Goal: Information Seeking & Learning: Check status

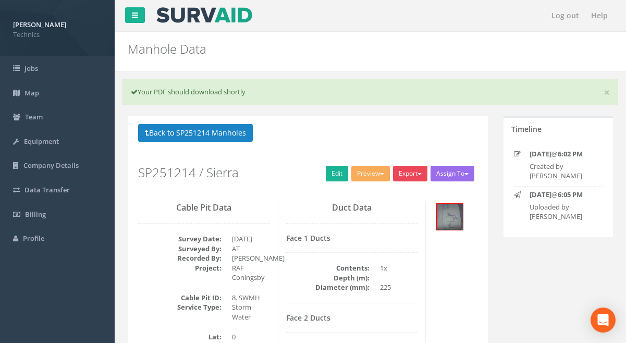
scroll to position [47, 0]
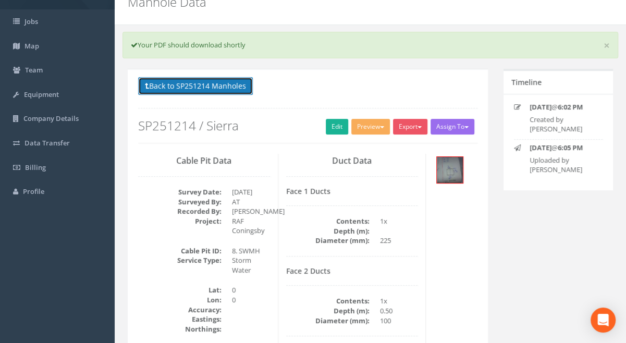
click at [228, 88] on button "Back to SP251214 Manholes" at bounding box center [195, 86] width 115 height 18
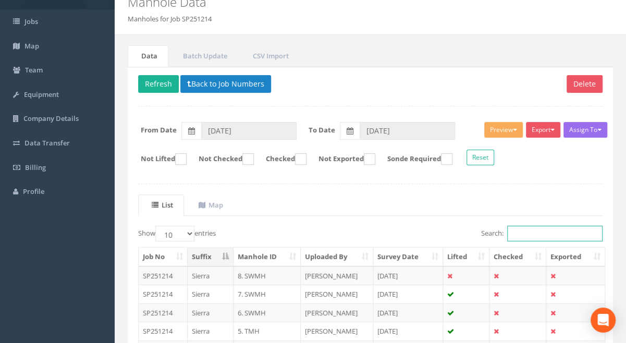
click at [533, 233] on input "Search:" at bounding box center [554, 234] width 95 height 16
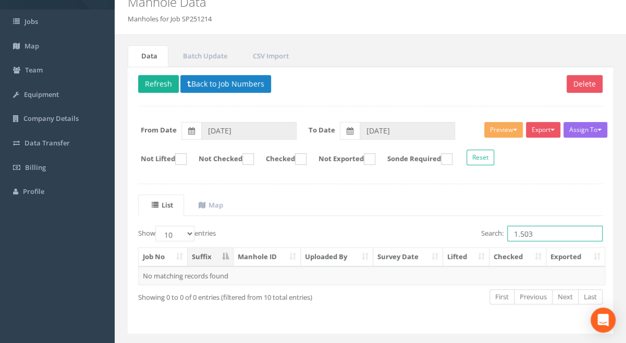
drag, startPoint x: 536, startPoint y: 233, endPoint x: 507, endPoint y: 229, distance: 28.5
click at [507, 229] on input "1.503" at bounding box center [554, 234] width 95 height 16
type input "1.503"
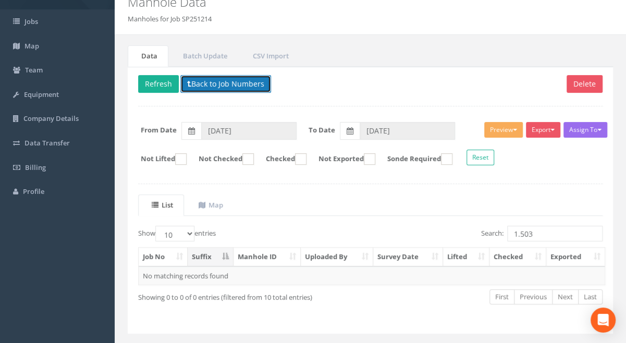
click at [208, 81] on button "Back to Job Numbers" at bounding box center [225, 84] width 91 height 18
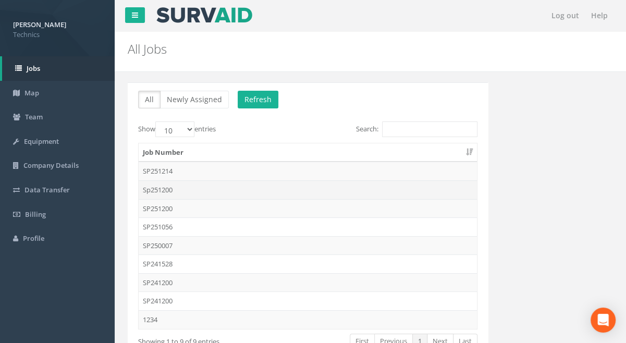
click at [168, 189] on td "Sp251200" at bounding box center [308, 189] width 338 height 19
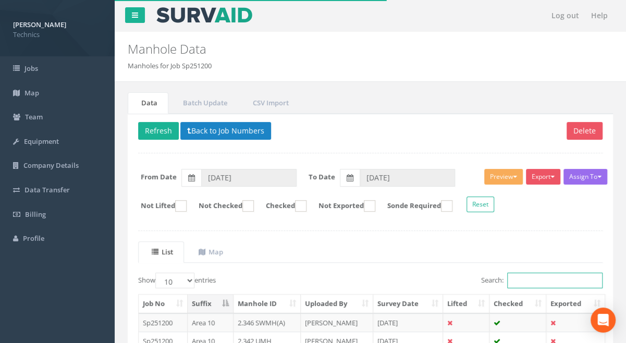
click at [533, 282] on input "Search:" at bounding box center [554, 281] width 95 height 16
paste input "1.503"
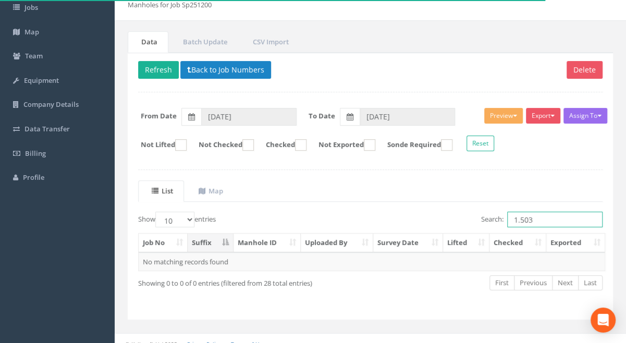
scroll to position [69, 0]
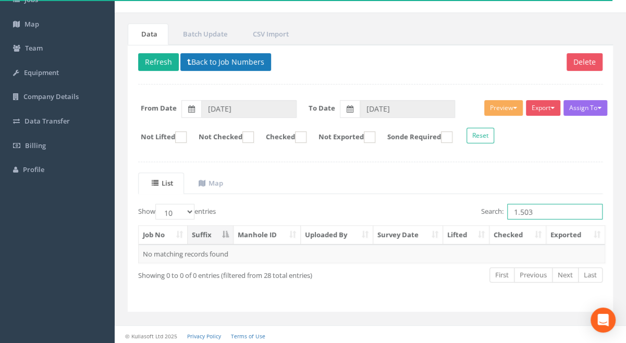
type input "1.503"
click at [215, 64] on button "Back to Job Numbers" at bounding box center [225, 62] width 91 height 18
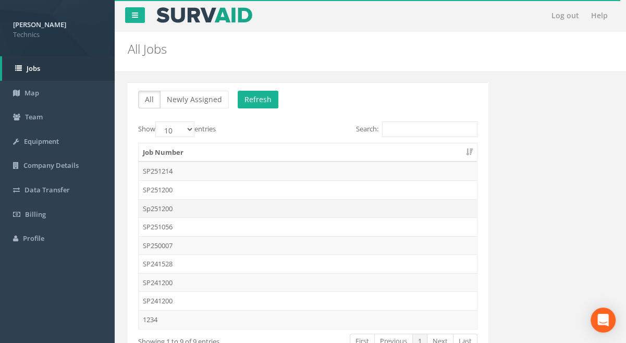
click at [167, 209] on td "Sp251200" at bounding box center [308, 208] width 338 height 19
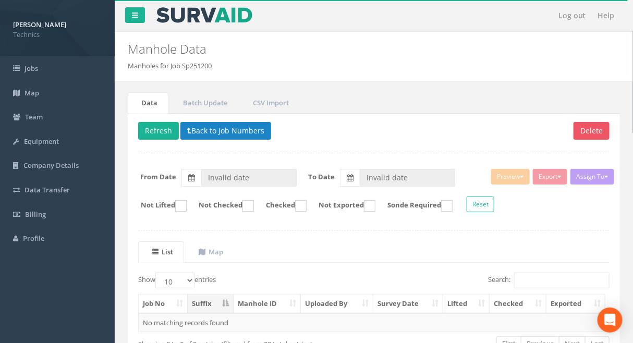
type input "[DATE]"
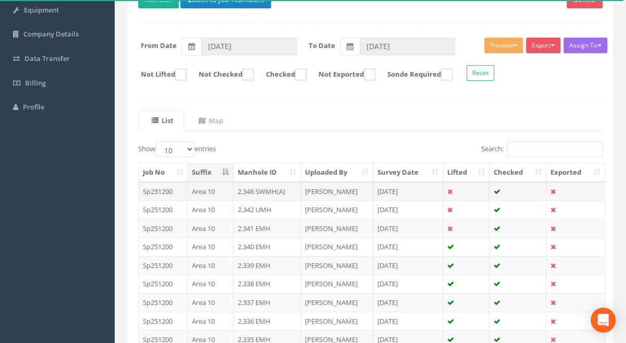
scroll to position [142, 0]
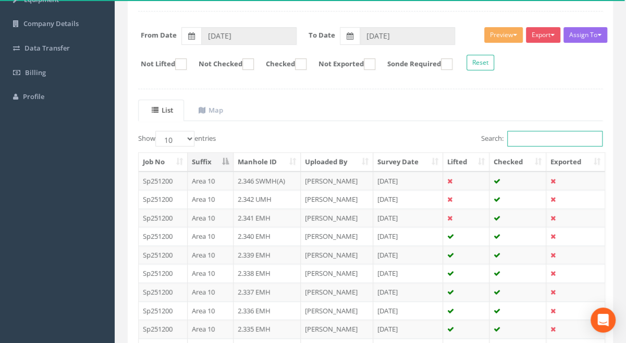
click at [539, 138] on input "Search:" at bounding box center [554, 139] width 95 height 16
paste input "1.503"
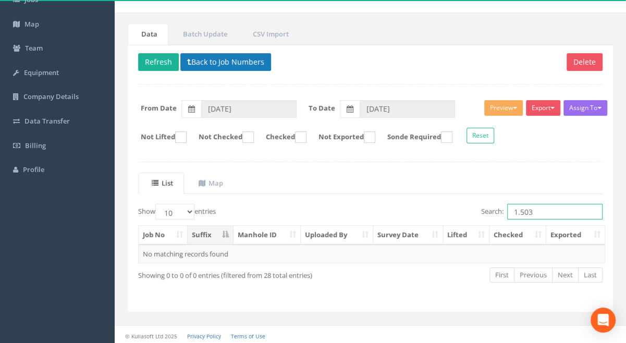
type input "1.503"
click at [222, 64] on button "Back to Job Numbers" at bounding box center [225, 62] width 91 height 18
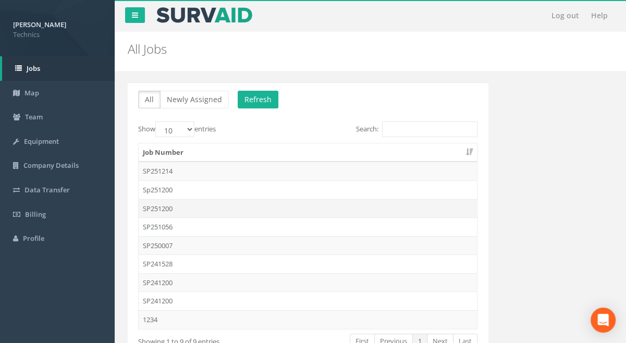
click at [167, 208] on td "SP251200" at bounding box center [308, 208] width 338 height 19
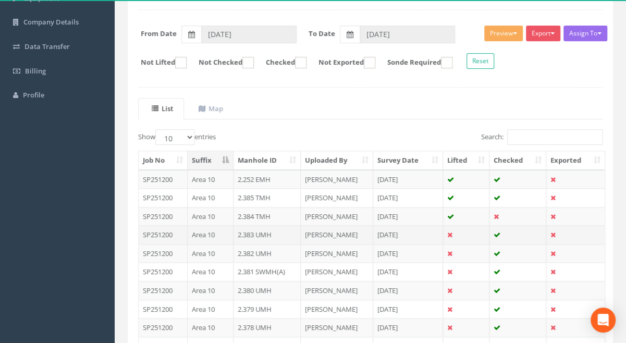
scroll to position [140, 0]
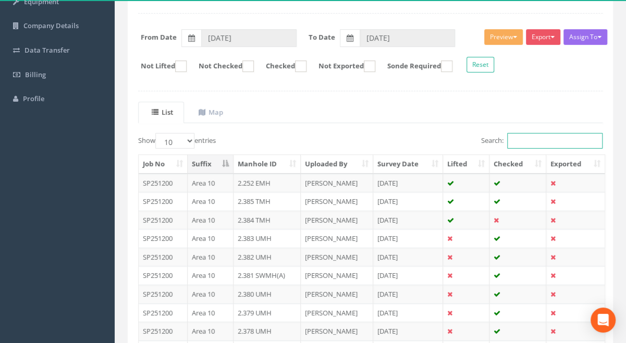
click at [539, 139] on input "Search:" at bounding box center [554, 141] width 95 height 16
paste input "1.503"
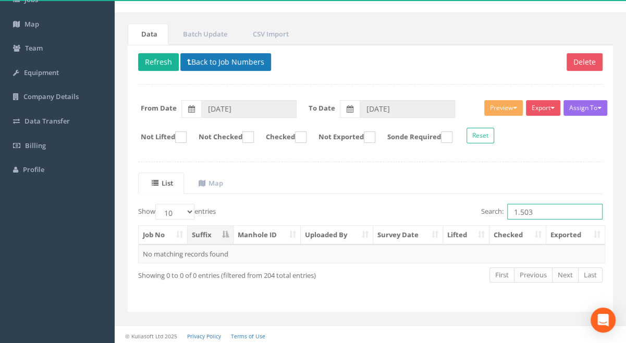
type input "1.503"
click at [195, 63] on button "Back to Job Numbers" at bounding box center [225, 62] width 91 height 18
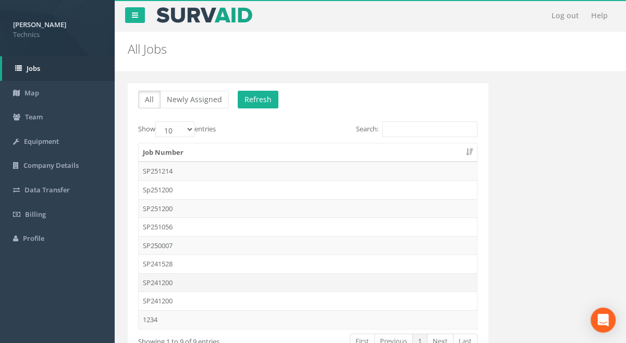
click at [168, 281] on td "SP241200" at bounding box center [308, 282] width 338 height 19
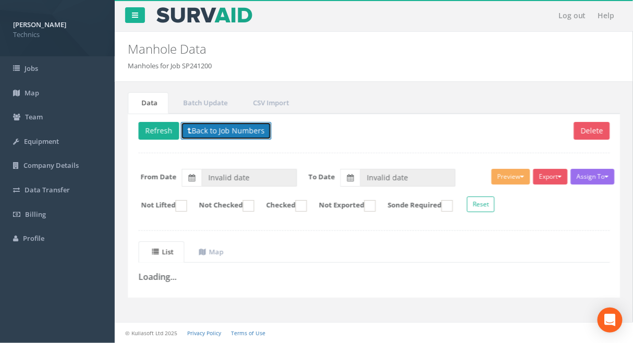
click at [222, 131] on button "Back to Job Numbers" at bounding box center [225, 131] width 91 height 18
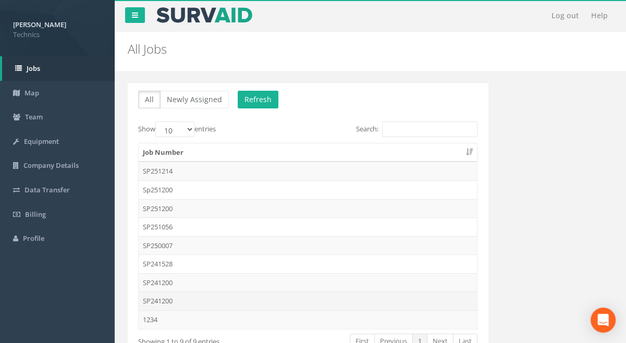
click at [172, 299] on td "SP241200" at bounding box center [308, 301] width 338 height 19
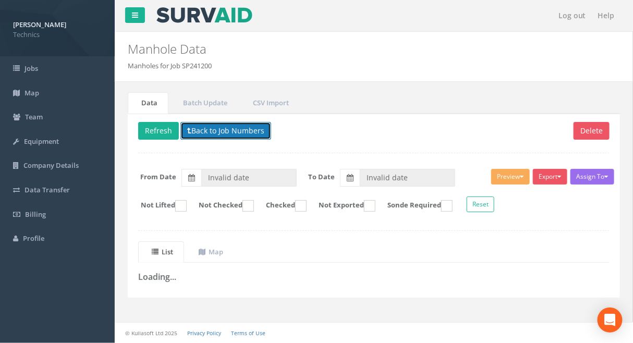
click at [232, 129] on button "Back to Job Numbers" at bounding box center [225, 131] width 91 height 18
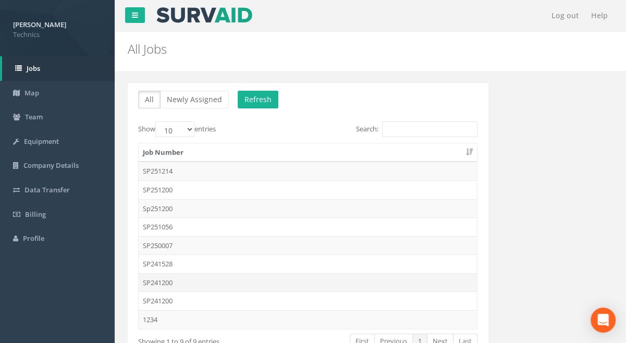
click at [165, 280] on td "SP241200" at bounding box center [308, 282] width 338 height 19
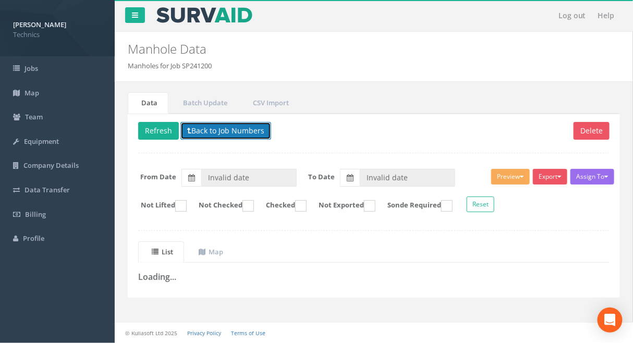
click at [216, 132] on button "Back to Job Numbers" at bounding box center [225, 131] width 91 height 18
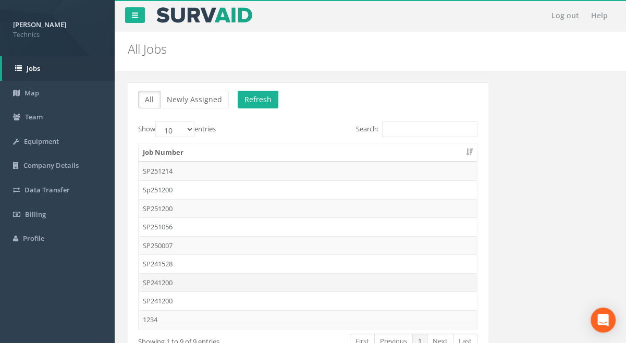
click at [163, 281] on td "SP241200" at bounding box center [308, 282] width 338 height 19
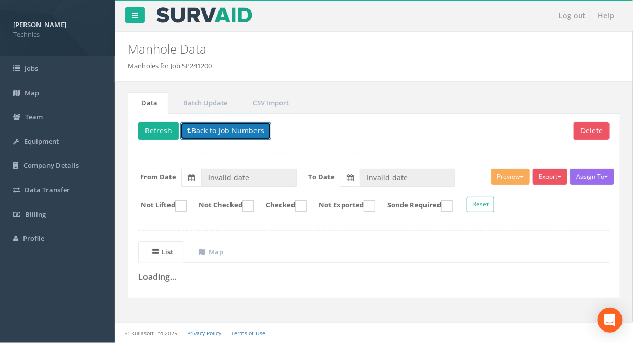
click at [215, 130] on button "Back to Job Numbers" at bounding box center [225, 131] width 91 height 18
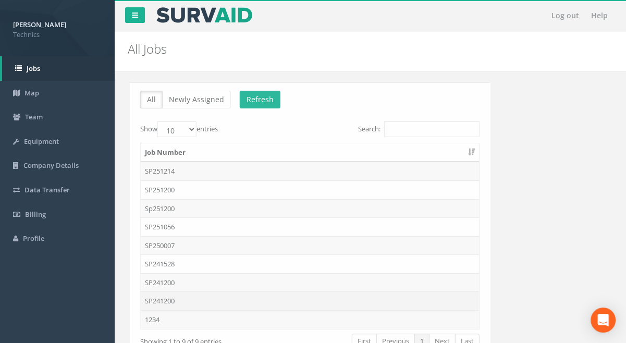
click at [162, 299] on td "SP241200" at bounding box center [308, 301] width 338 height 19
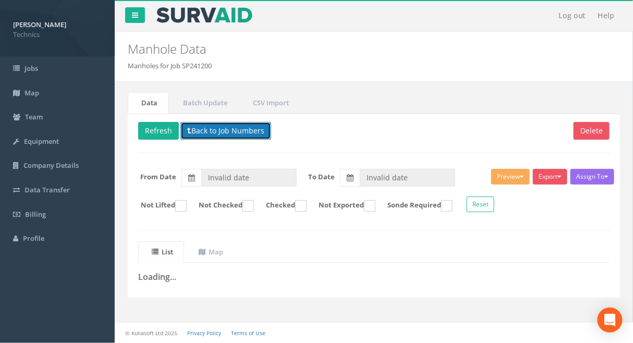
click at [207, 135] on button "Back to Job Numbers" at bounding box center [225, 131] width 91 height 18
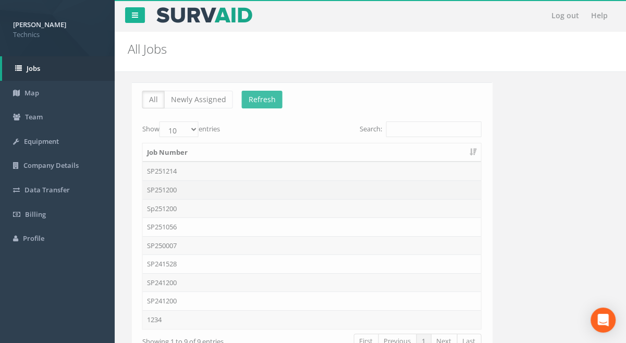
click at [160, 190] on td "SP251200" at bounding box center [308, 189] width 338 height 19
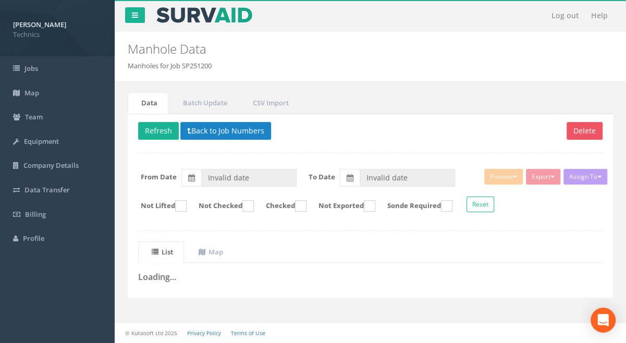
type input "[DATE]"
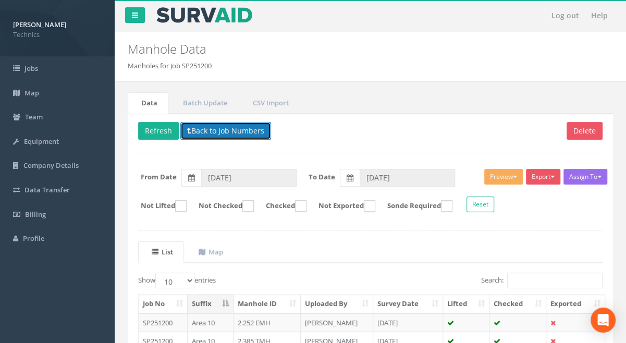
click at [218, 127] on button "Back to Job Numbers" at bounding box center [225, 131] width 91 height 18
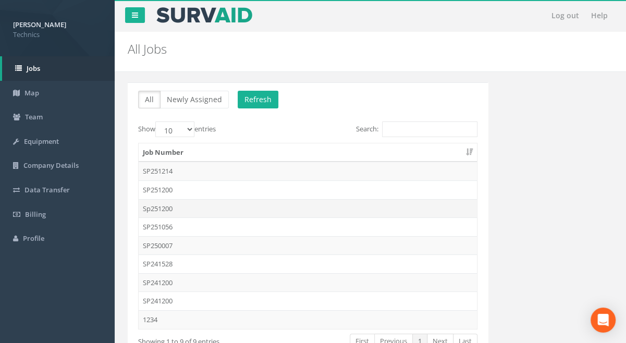
click at [163, 207] on td "Sp251200" at bounding box center [308, 208] width 338 height 19
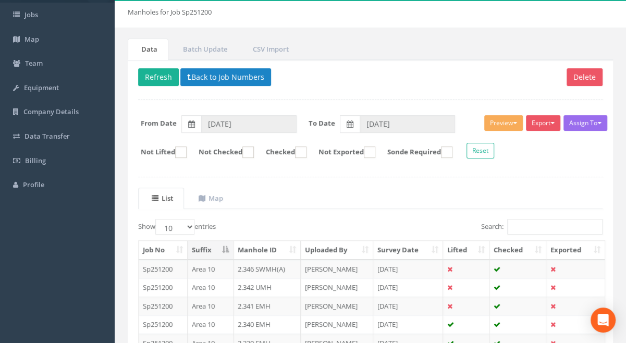
scroll to position [45, 0]
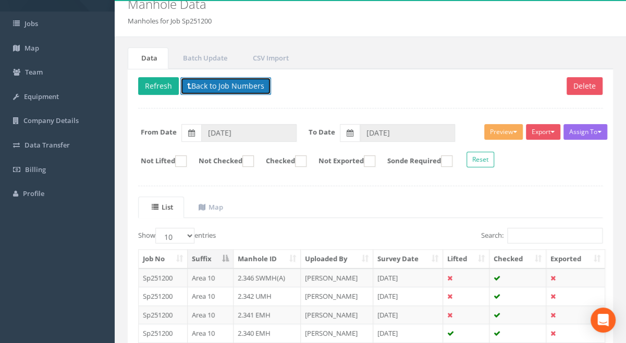
click at [221, 82] on button "Back to Job Numbers" at bounding box center [225, 86] width 91 height 18
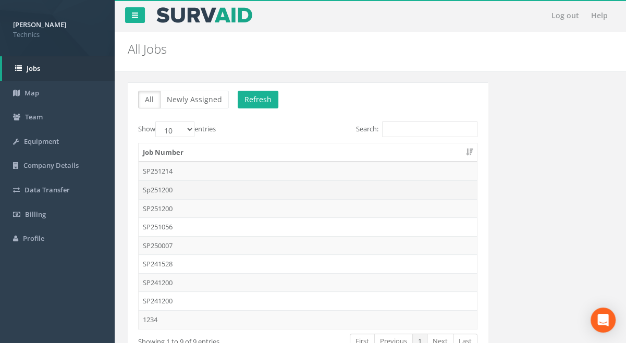
click at [165, 190] on td "Sp251200" at bounding box center [308, 189] width 338 height 19
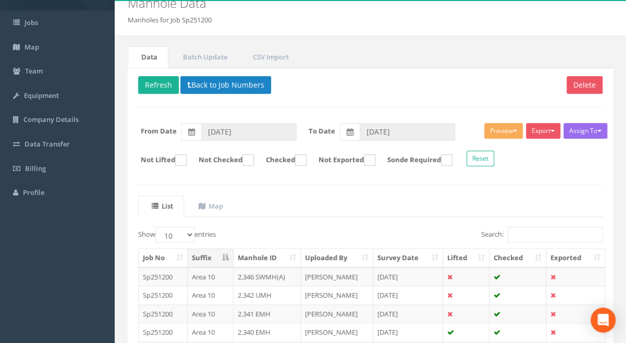
scroll to position [45, 0]
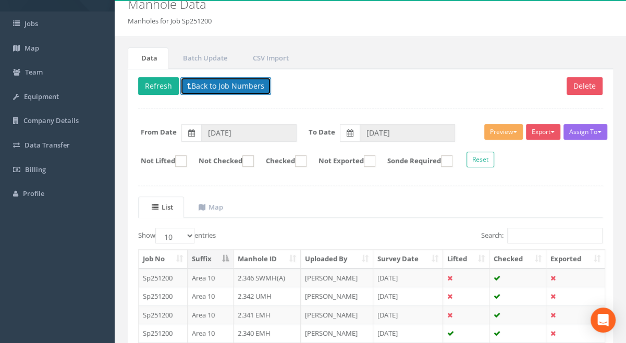
click at [222, 87] on button "Back to Job Numbers" at bounding box center [225, 86] width 91 height 18
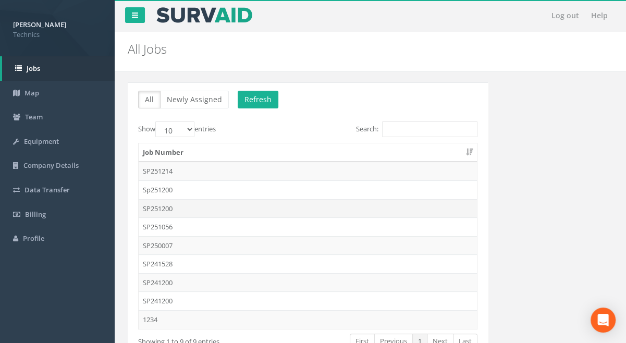
click at [169, 207] on td "SP251200" at bounding box center [308, 208] width 338 height 19
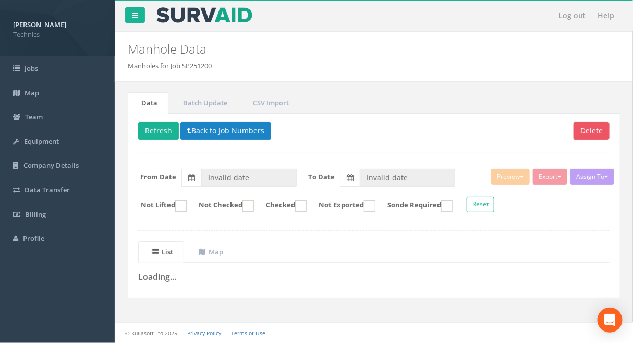
type input "[DATE]"
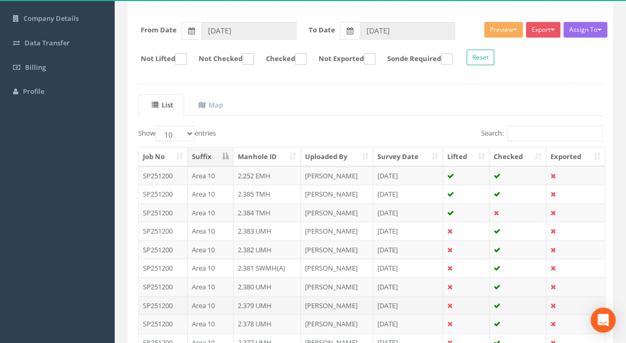
scroll to position [140, 0]
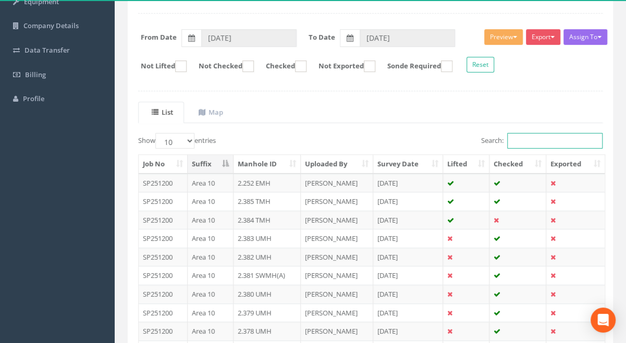
click at [531, 138] on input "Search:" at bounding box center [554, 141] width 95 height 16
paste input "1.503"
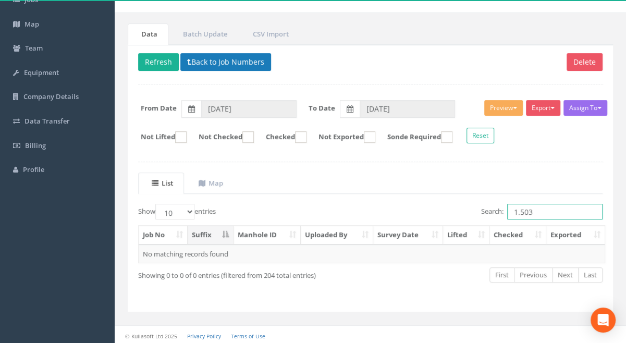
type input "1.503"
click at [222, 59] on button "Back to Job Numbers" at bounding box center [225, 62] width 91 height 18
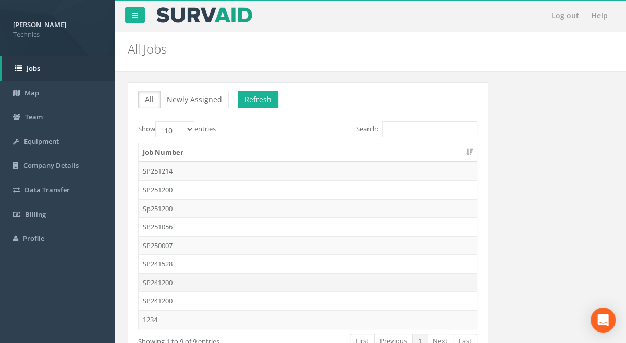
click at [156, 281] on td "SP241200" at bounding box center [308, 282] width 338 height 19
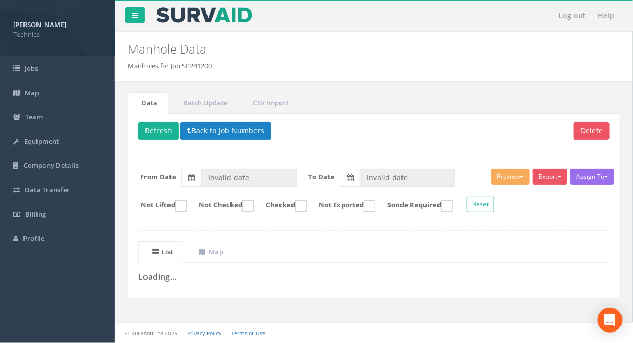
click at [191, 308] on div "Data Batch Update CSV Import Delete Refresh Back to Job Numbers Assign To No Co…" at bounding box center [374, 201] width 508 height 218
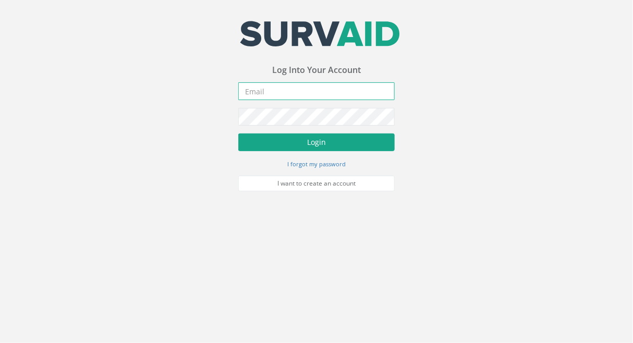
type input "[PERSON_NAME][EMAIL_ADDRESS][PERSON_NAME][DOMAIN_NAME]"
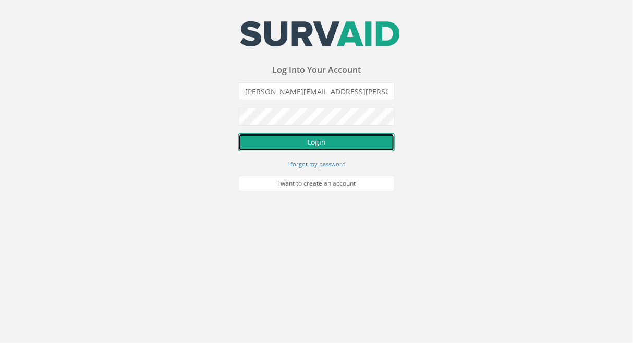
click at [317, 145] on button "Login" at bounding box center [316, 142] width 156 height 18
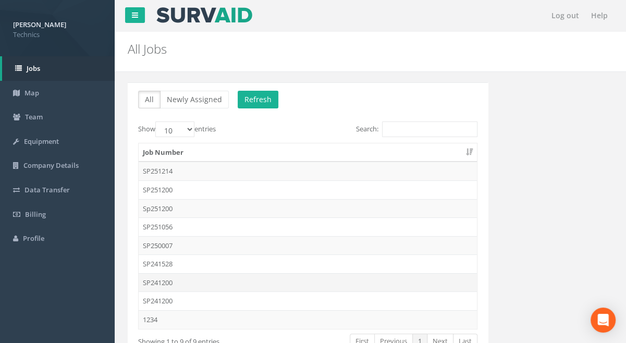
click at [163, 281] on td "SP241200" at bounding box center [308, 282] width 338 height 19
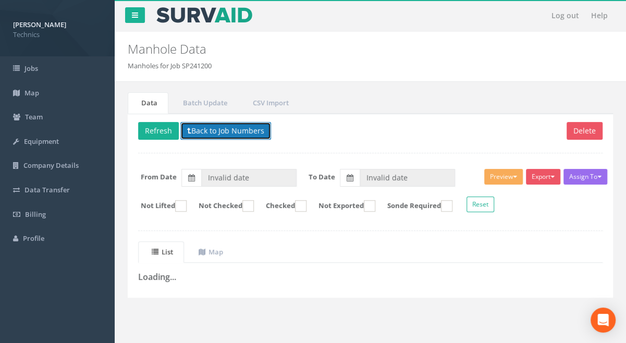
click at [215, 129] on button "Back to Job Numbers" at bounding box center [225, 131] width 91 height 18
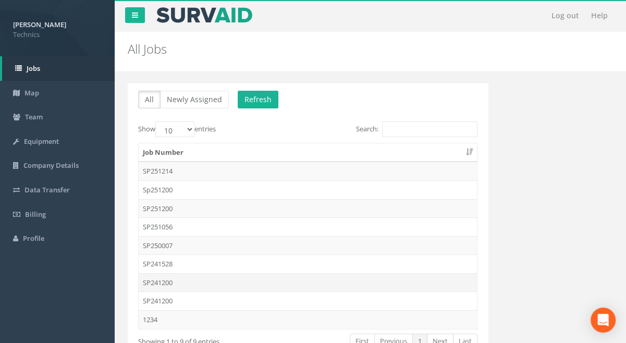
click at [162, 280] on td "SP241200" at bounding box center [308, 282] width 338 height 19
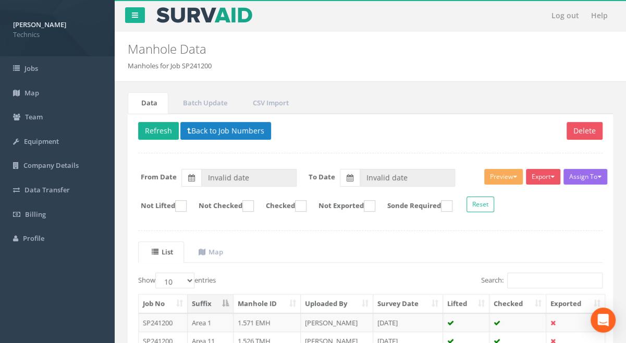
type input "09/06/2025"
type input "07/08/2025"
click at [545, 275] on input "Search:" at bounding box center [554, 281] width 95 height 16
paste input "1.503"
click at [262, 321] on td "1.503 TMH" at bounding box center [268, 322] width 68 height 19
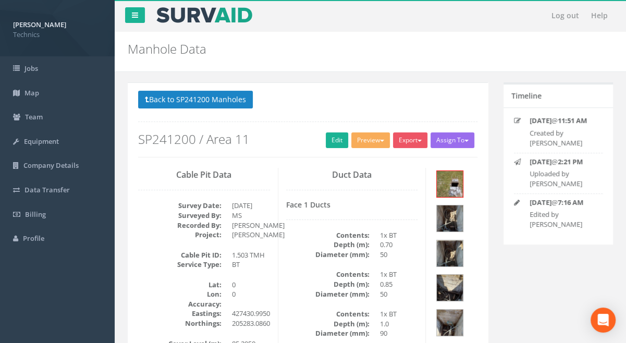
scroll to position [47, 0]
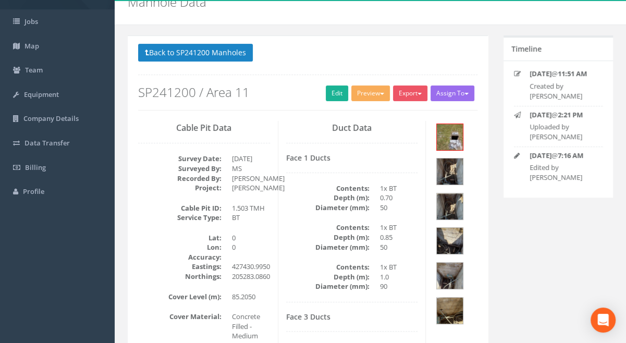
click at [506, 15] on div "Manhole Data Manholes for Job SP241200" at bounding box center [371, 5] width 512 height 40
drag, startPoint x: 297, startPoint y: 335, endPoint x: 296, endPoint y: 328, distance: 7.3
click at [217, 51] on button "Back to SP241200 Manholes" at bounding box center [195, 53] width 115 height 18
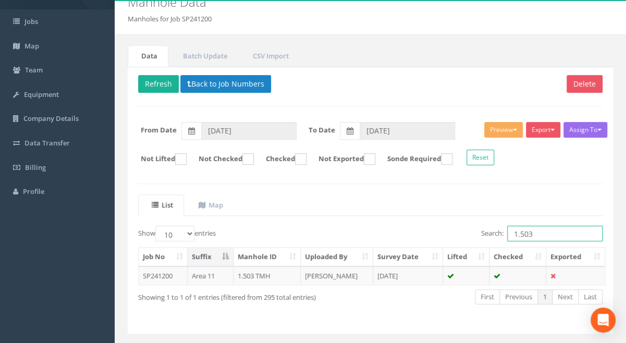
drag, startPoint x: 537, startPoint y: 232, endPoint x: 519, endPoint y: 232, distance: 17.7
click at [519, 232] on input "1.503" at bounding box center [554, 234] width 95 height 16
type input "1.99"
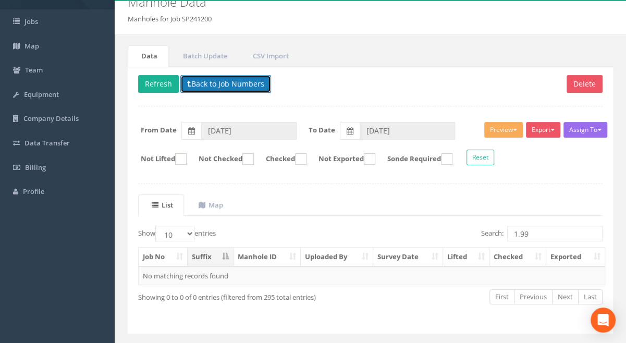
click at [221, 84] on button "Back to Job Numbers" at bounding box center [225, 84] width 91 height 18
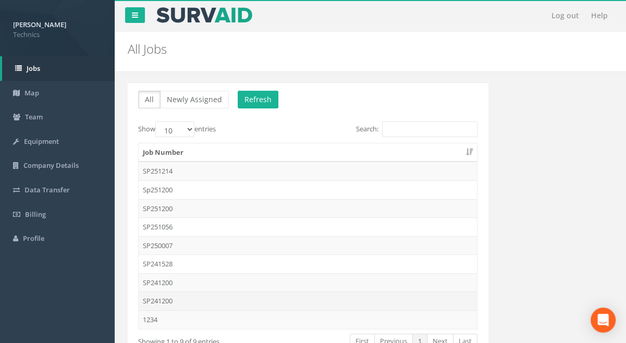
click at [160, 300] on td "SP241200" at bounding box center [308, 301] width 338 height 19
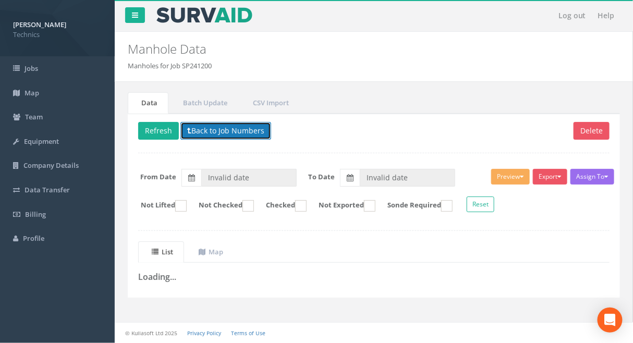
click at [218, 132] on button "Back to Job Numbers" at bounding box center [225, 131] width 91 height 18
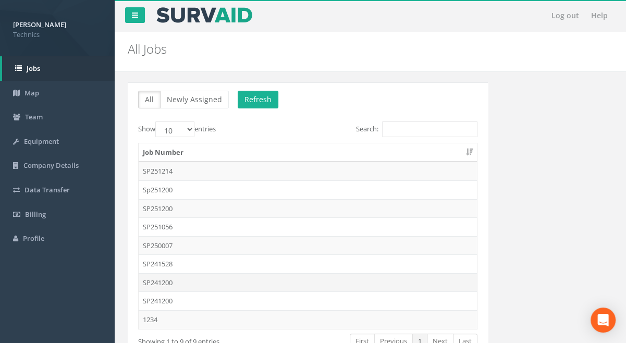
click at [160, 280] on td "SP241200" at bounding box center [308, 282] width 338 height 19
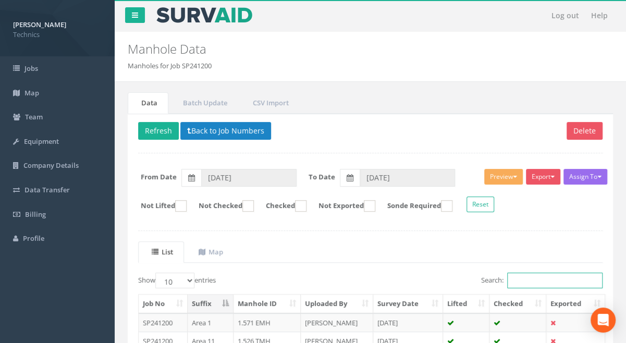
click at [547, 277] on input "Search:" at bounding box center [554, 281] width 95 height 16
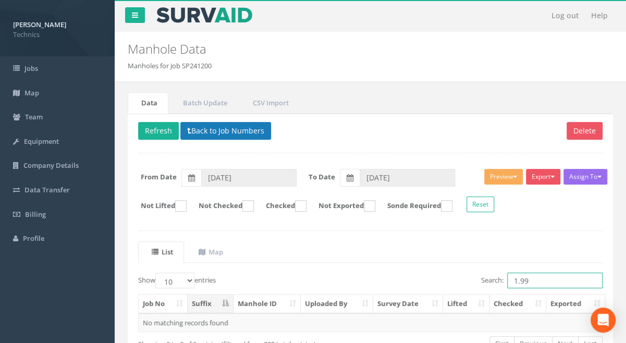
type input "1.99"
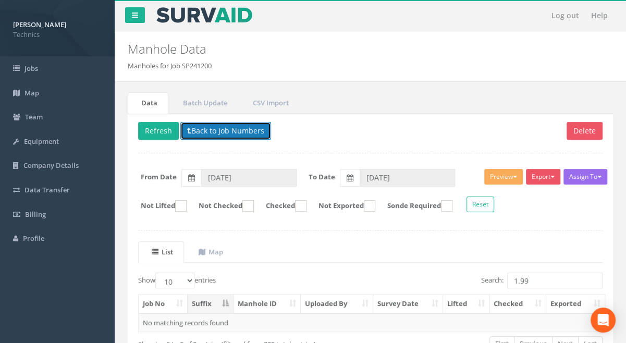
click at [225, 136] on button "Back to Job Numbers" at bounding box center [225, 131] width 91 height 18
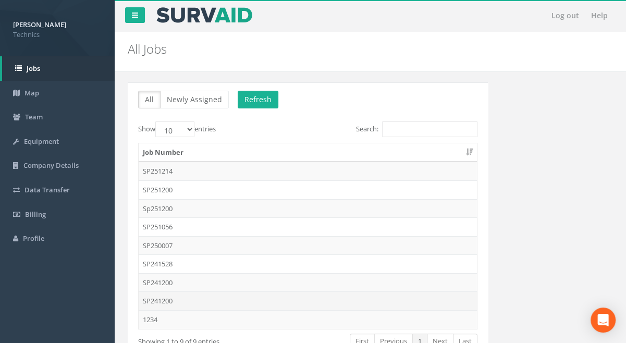
click at [165, 299] on td "SP241200" at bounding box center [308, 301] width 338 height 19
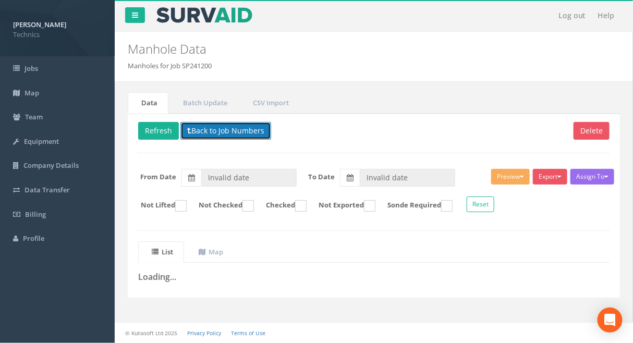
click at [224, 129] on button "Back to Job Numbers" at bounding box center [225, 131] width 91 height 18
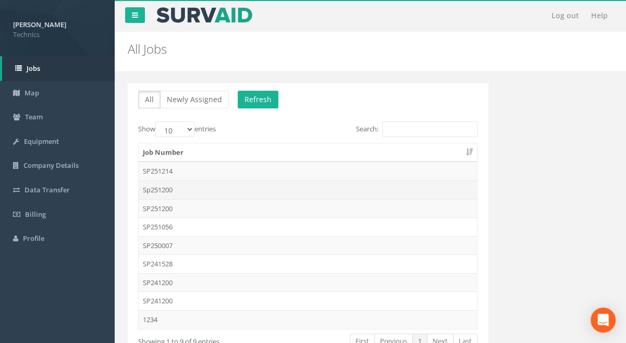
click at [168, 187] on td "Sp251200" at bounding box center [308, 189] width 338 height 19
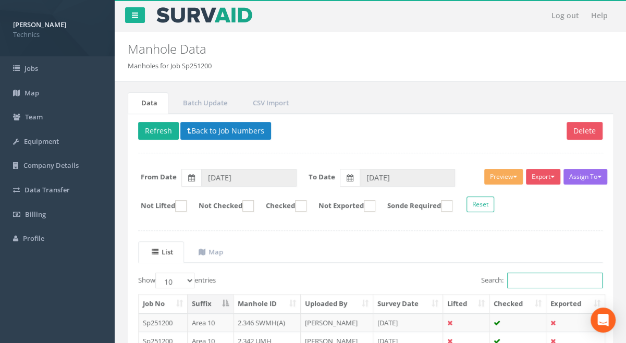
click at [518, 280] on input "Search:" at bounding box center [554, 281] width 95 height 16
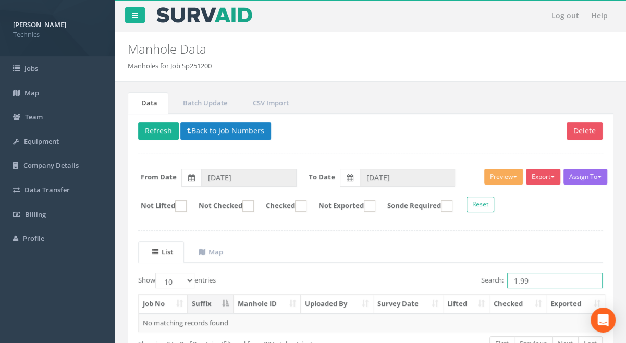
drag, startPoint x: 531, startPoint y: 280, endPoint x: 509, endPoint y: 278, distance: 22.0
click at [509, 278] on input "1.99" at bounding box center [554, 281] width 95 height 16
type input "1.99"
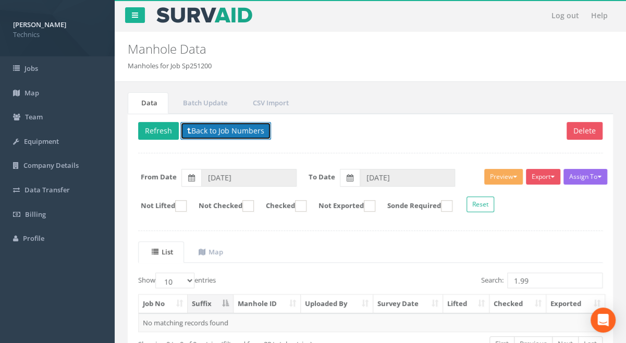
click at [247, 129] on button "Back to Job Numbers" at bounding box center [225, 131] width 91 height 18
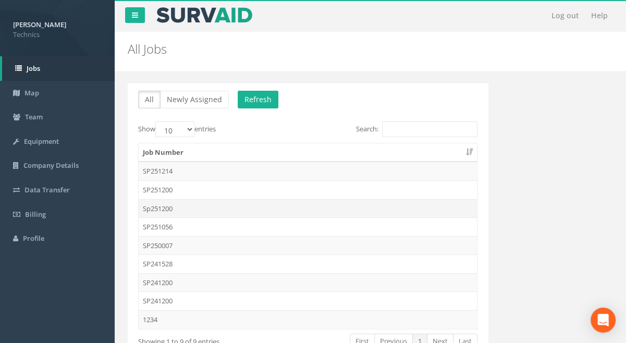
click at [167, 209] on td "Sp251200" at bounding box center [308, 208] width 338 height 19
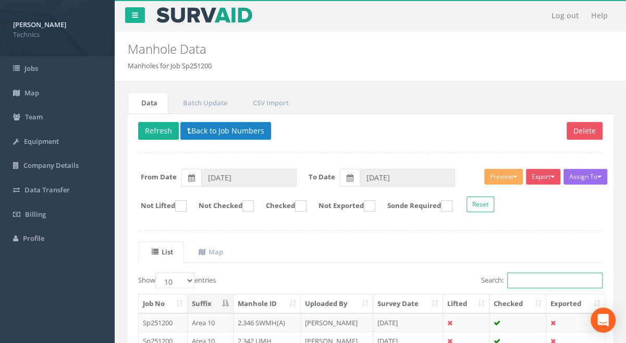
click at [526, 281] on input "Search:" at bounding box center [554, 281] width 95 height 16
paste input "1.99"
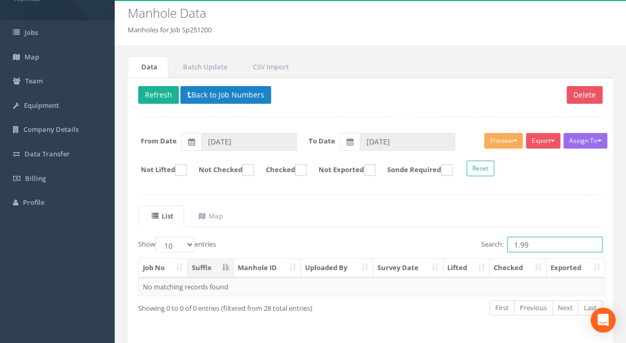
scroll to position [69, 0]
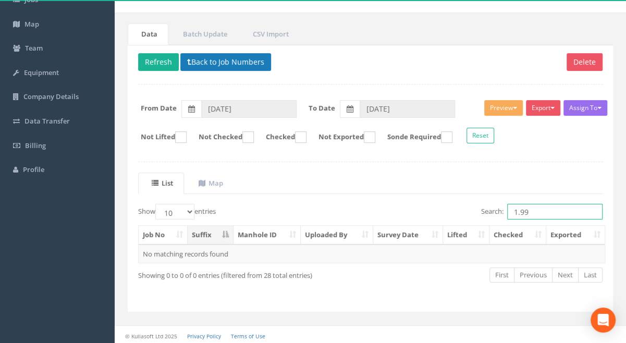
type input "1.99"
click at [225, 58] on button "Back to Job Numbers" at bounding box center [225, 62] width 91 height 18
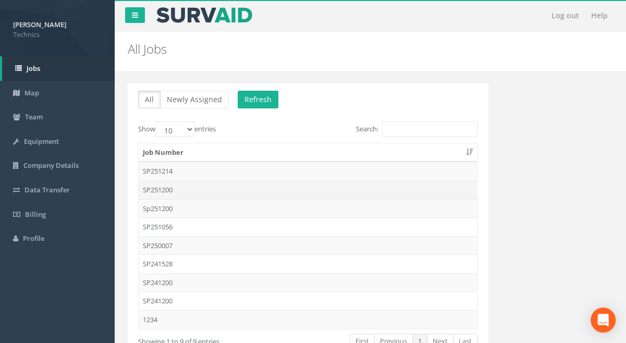
click at [167, 189] on td "SP251200" at bounding box center [308, 189] width 338 height 19
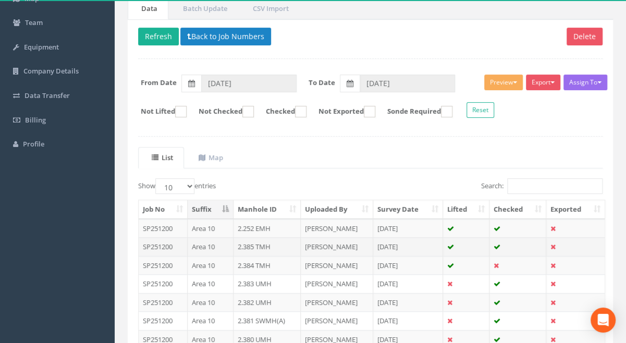
scroll to position [92, 0]
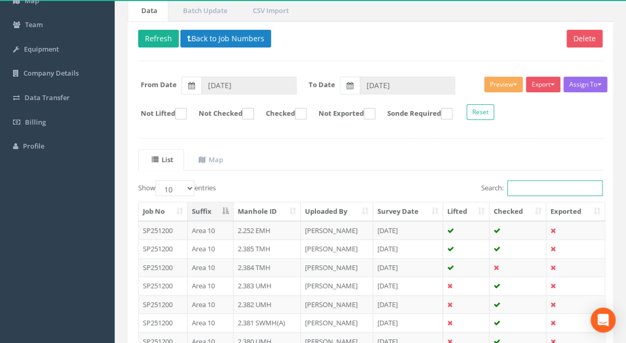
click at [555, 188] on input "Search:" at bounding box center [554, 188] width 95 height 16
paste input "1.99"
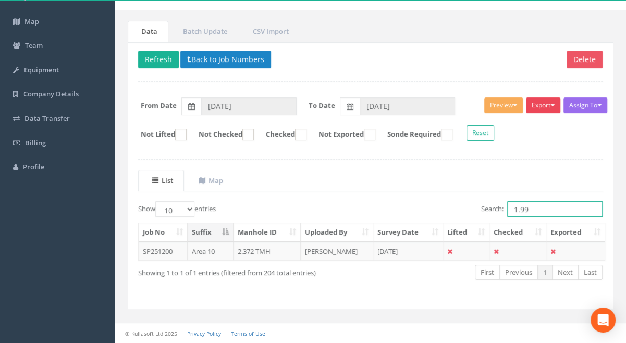
scroll to position [69, 0]
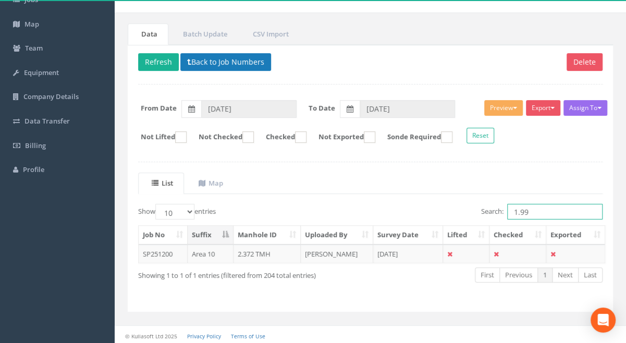
type input "1.99"
click at [218, 59] on button "Back to Job Numbers" at bounding box center [225, 62] width 91 height 18
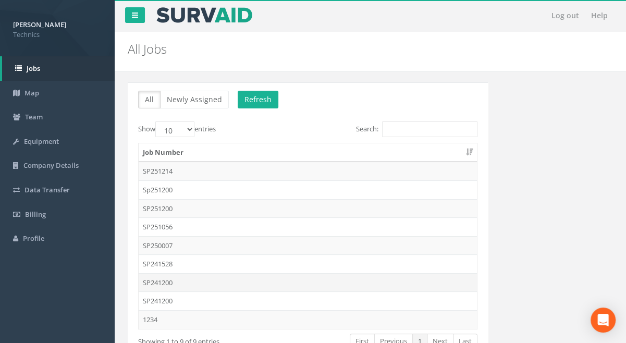
click at [154, 281] on td "SP241200" at bounding box center [308, 282] width 338 height 19
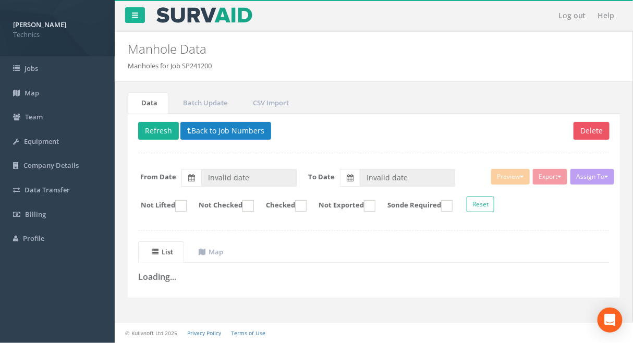
type input "09/06/2025"
type input "07/08/2025"
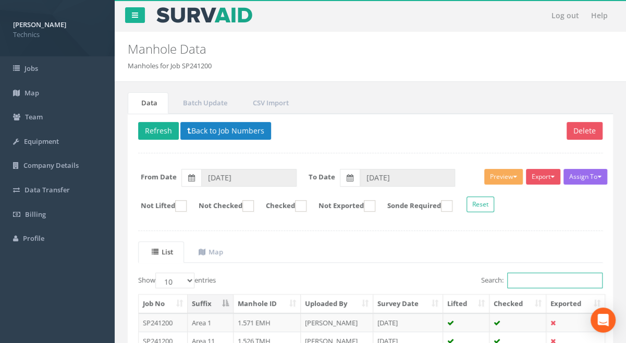
click at [524, 280] on input "Search:" at bounding box center [554, 281] width 95 height 16
paste input "1.99"
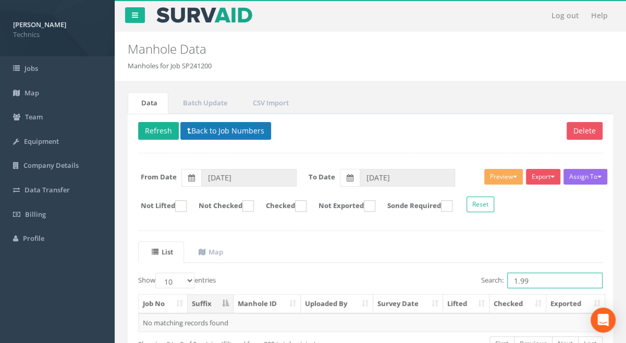
type input "1.99"
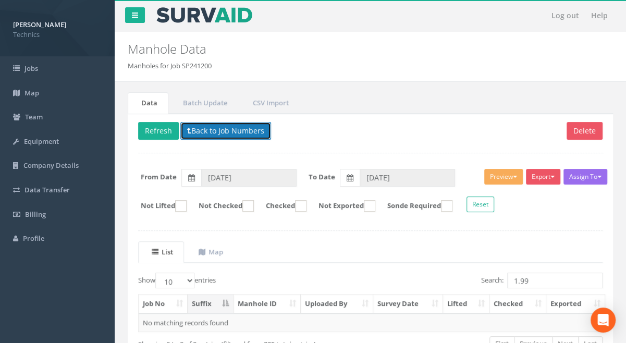
click at [221, 130] on button "Back to Job Numbers" at bounding box center [225, 131] width 91 height 18
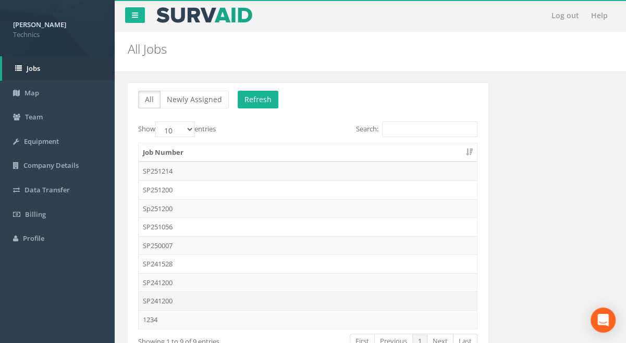
click at [164, 301] on td "SP241200" at bounding box center [308, 301] width 338 height 19
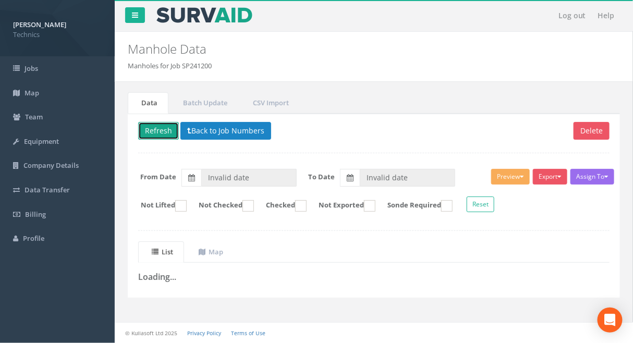
click at [161, 132] on button "Refresh" at bounding box center [158, 131] width 41 height 18
drag, startPoint x: 201, startPoint y: 305, endPoint x: 196, endPoint y: 309, distance: 5.9
click at [197, 308] on div "Data Batch Update CSV Import Delete Loading Back to Job Numbers Assign To No Co…" at bounding box center [374, 201] width 508 height 218
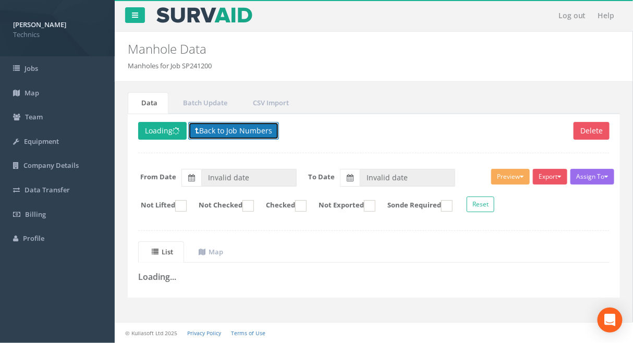
click at [226, 129] on button "Back to Job Numbers" at bounding box center [233, 131] width 91 height 18
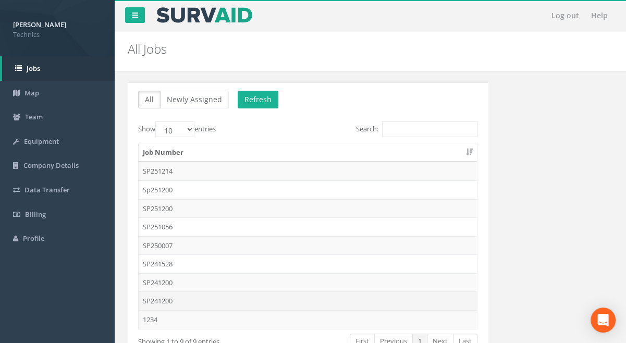
click at [167, 299] on td "SP241200" at bounding box center [308, 301] width 338 height 19
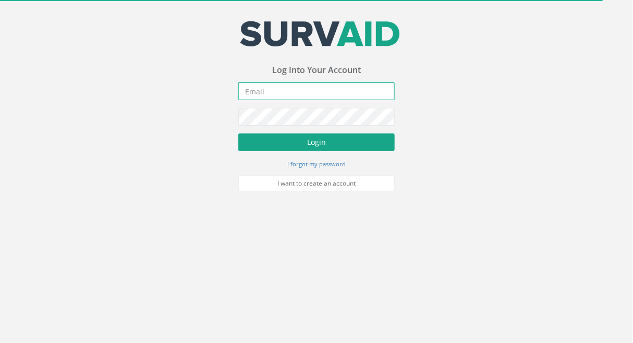
type input "[PERSON_NAME][EMAIL_ADDRESS][PERSON_NAME][DOMAIN_NAME]"
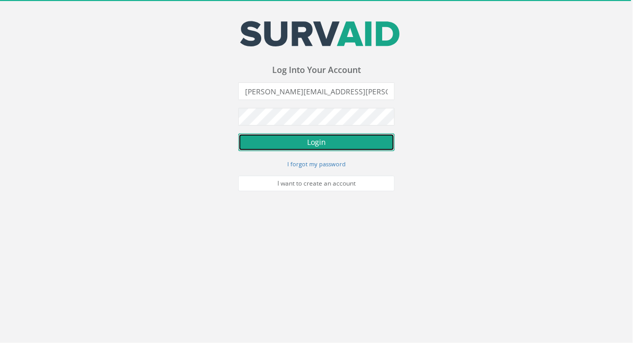
click at [297, 140] on button "Login" at bounding box center [316, 142] width 156 height 18
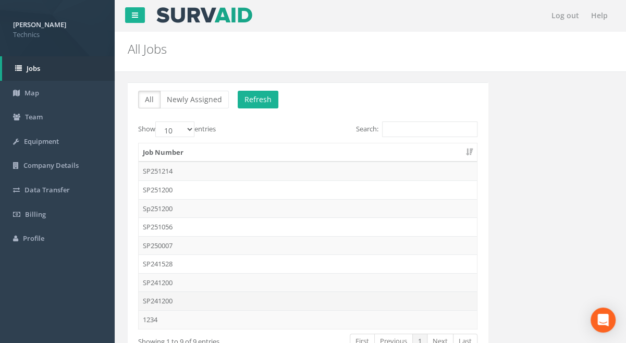
click at [157, 299] on td "SP241200" at bounding box center [308, 301] width 338 height 19
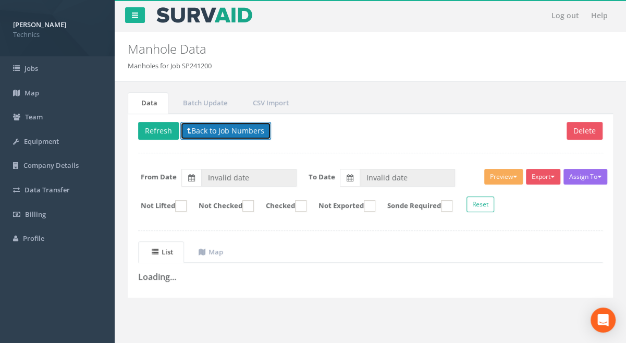
click at [217, 131] on button "Back to Job Numbers" at bounding box center [225, 131] width 91 height 18
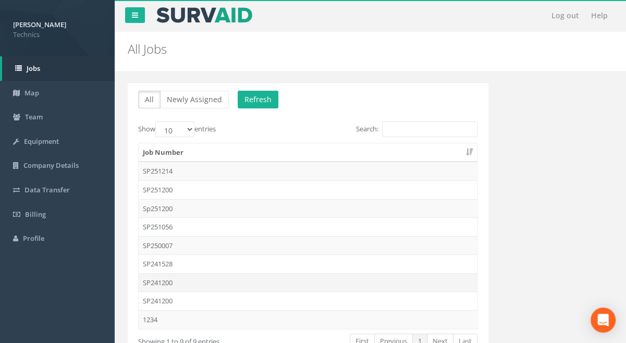
click at [165, 281] on td "SP241200" at bounding box center [308, 282] width 338 height 19
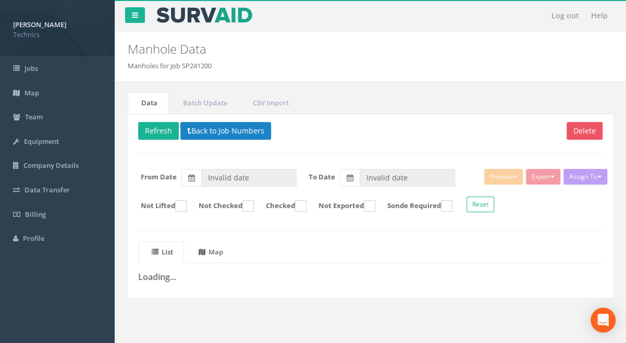
type input "[DATE]"
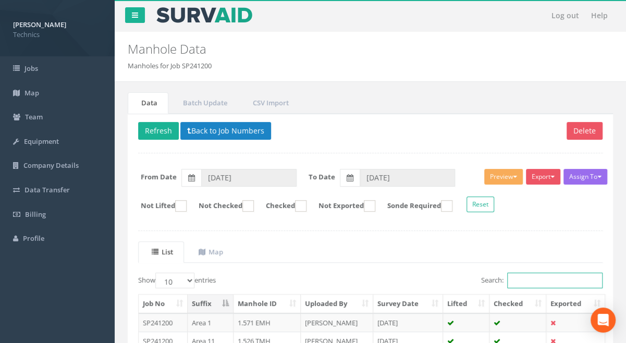
click at [523, 278] on input "Search:" at bounding box center [554, 281] width 95 height 16
paste input "1.99"
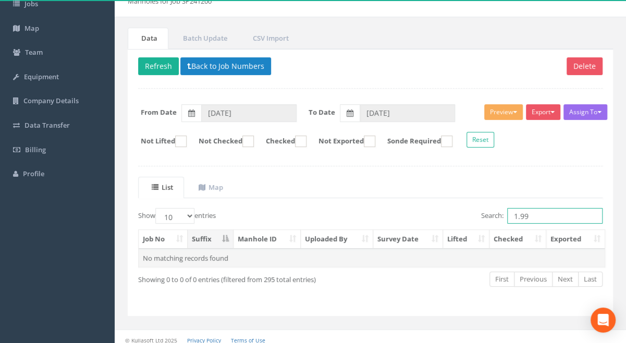
scroll to position [69, 0]
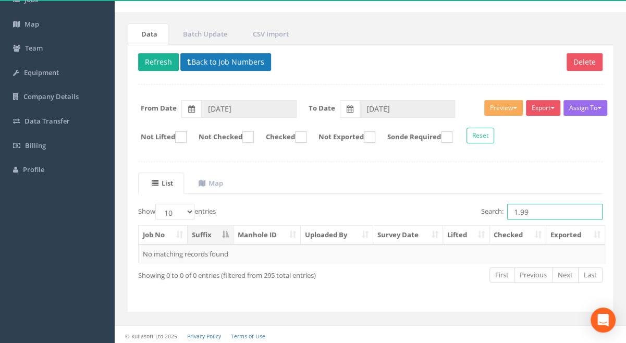
type input "1.99"
click at [225, 57] on button "Back to Job Numbers" at bounding box center [225, 62] width 91 height 18
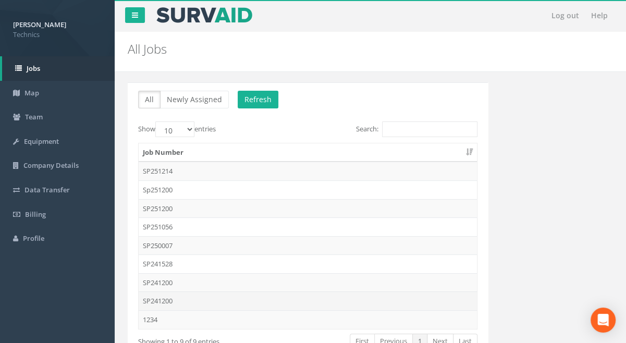
click at [165, 300] on td "SP241200" at bounding box center [308, 301] width 338 height 19
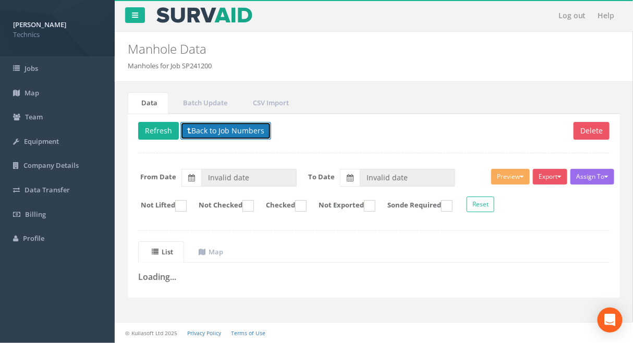
click at [214, 129] on button "Back to Job Numbers" at bounding box center [225, 131] width 91 height 18
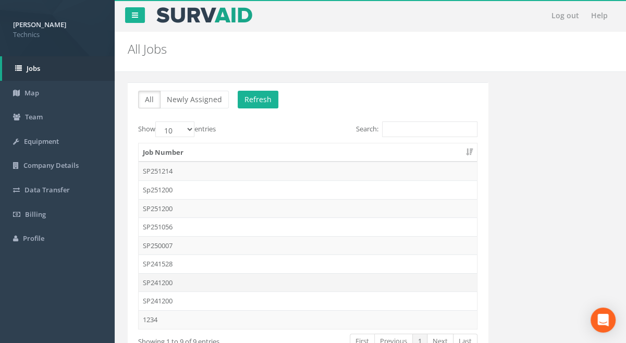
click at [165, 278] on td "SP241200" at bounding box center [308, 282] width 338 height 19
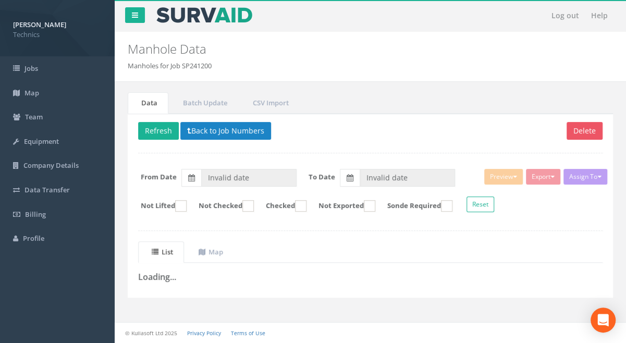
type input "[DATE]"
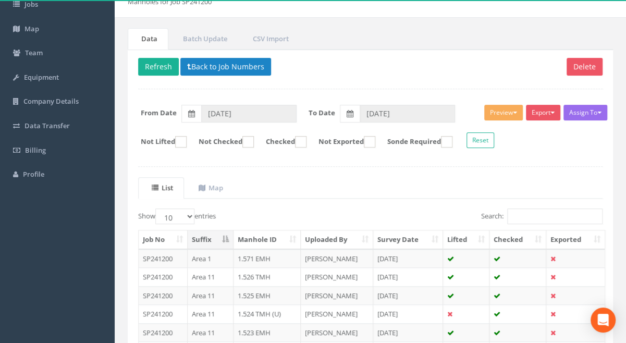
scroll to position [45, 0]
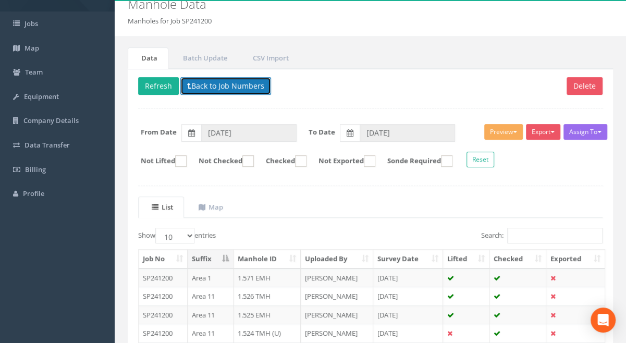
click at [224, 87] on button "Back to Job Numbers" at bounding box center [225, 86] width 91 height 18
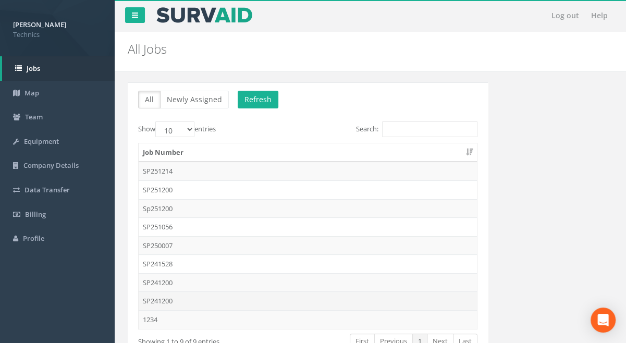
click at [160, 298] on td "SP241200" at bounding box center [308, 301] width 338 height 19
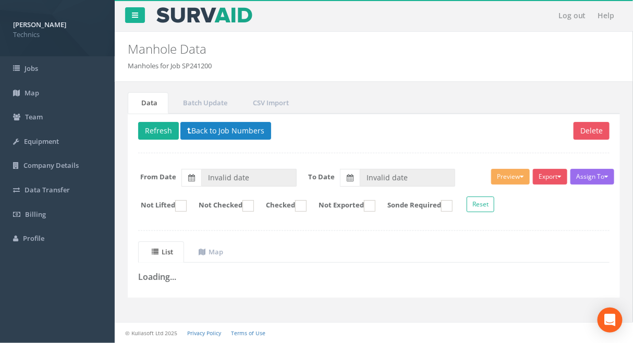
drag, startPoint x: 287, startPoint y: 265, endPoint x: 275, endPoint y: 245, distance: 23.2
click at [287, 265] on div "List Map Loading... + - Leaflet" at bounding box center [373, 261] width 471 height 41
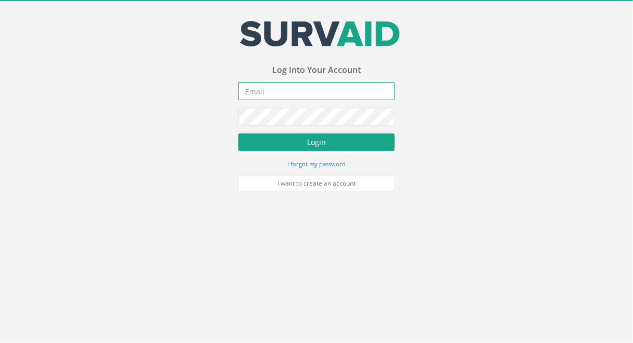
type input "[PERSON_NAME][EMAIL_ADDRESS][PERSON_NAME][DOMAIN_NAME]"
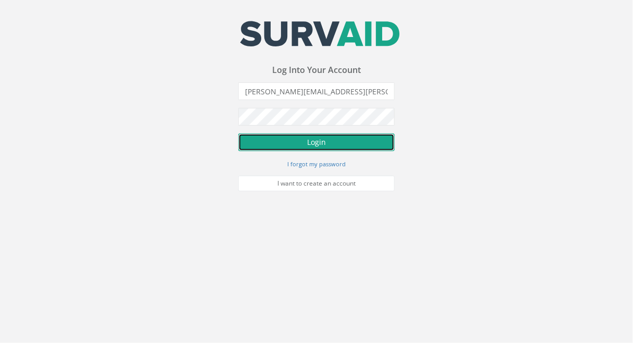
click at [309, 145] on button "Login" at bounding box center [316, 142] width 156 height 18
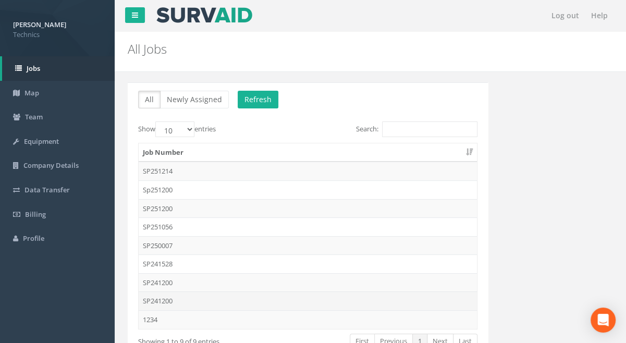
click at [163, 299] on td "SP241200" at bounding box center [308, 301] width 338 height 19
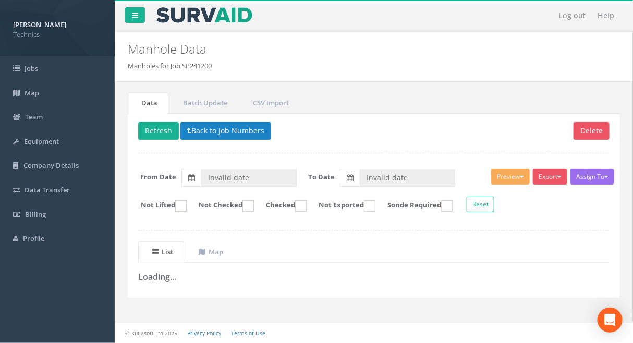
click at [190, 304] on div "Data Batch Update CSV Import Delete Refresh Back to Job Numbers Assign To No Co…" at bounding box center [374, 201] width 508 height 218
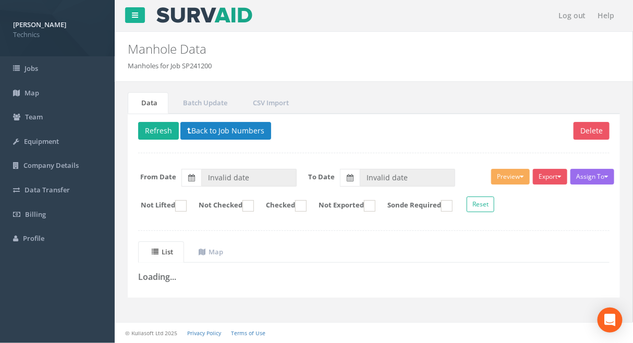
click at [461, 17] on nav "Log out Help" at bounding box center [374, 15] width 518 height 31
click at [200, 311] on div "Data Batch Update CSV Import Delete Refresh Back to Job Numbers Assign To No Co…" at bounding box center [374, 207] width 503 height 250
click at [218, 305] on div "Data Batch Update CSV Import Delete Refresh Back to Job Numbers Assign To No Co…" at bounding box center [374, 201] width 508 height 218
click at [331, 330] on div "© Kullasoft Ltd 2025 Privacy Policy Terms of Use" at bounding box center [374, 332] width 518 height 21
click at [283, 303] on div "Data Batch Update CSV Import Delete Refresh Back to Job Numbers Assign To No Co…" at bounding box center [374, 201] width 508 height 218
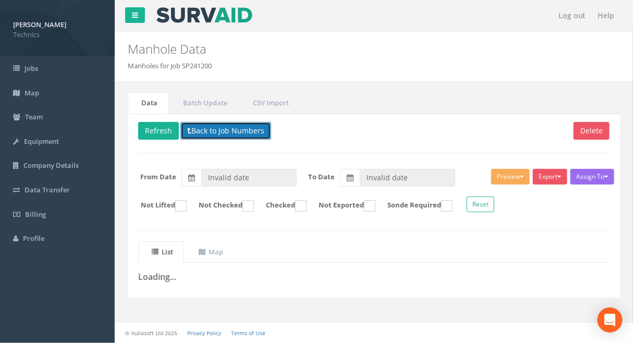
click at [226, 130] on button "Back to Job Numbers" at bounding box center [225, 131] width 91 height 18
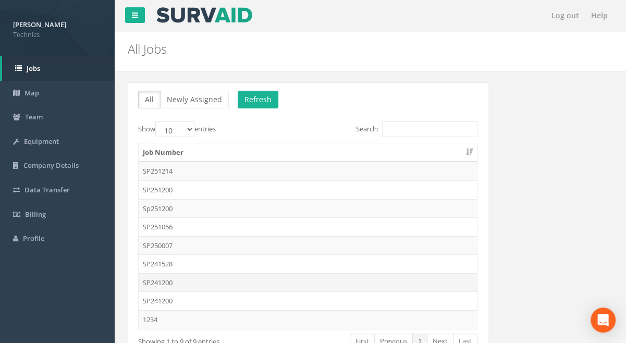
click at [165, 281] on td "SP241200" at bounding box center [308, 282] width 338 height 19
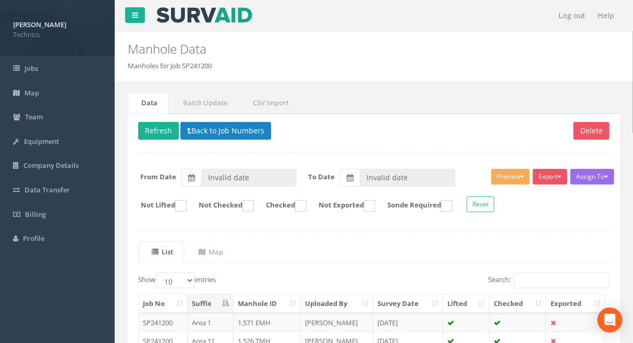
type input "09/06/2025"
type input "07/08/2025"
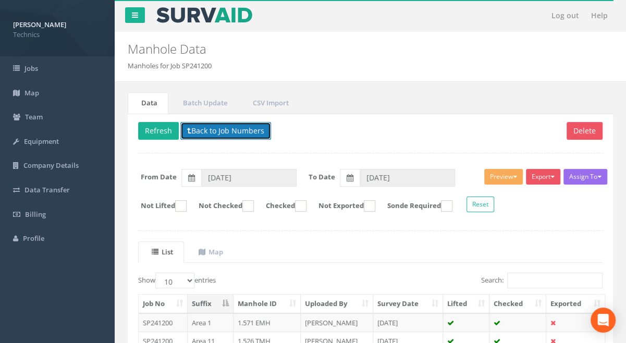
click at [205, 132] on button "Back to Job Numbers" at bounding box center [225, 131] width 91 height 18
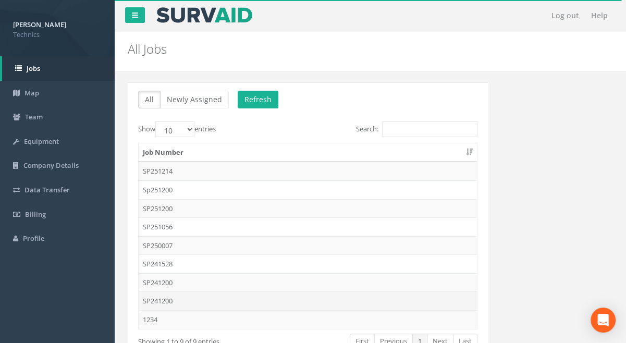
click at [163, 299] on td "SP241200" at bounding box center [308, 301] width 338 height 19
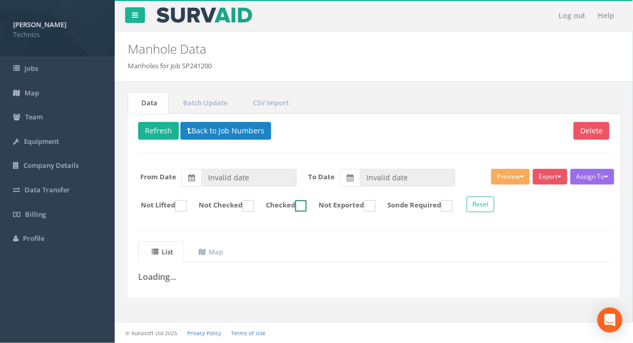
click at [307, 204] on ins at bounding box center [300, 205] width 11 height 11
click at [307, 207] on ins at bounding box center [300, 205] width 11 height 11
checkbox input "false"
click at [325, 335] on div "© Kullasoft Ltd 2025 Privacy Policy Terms of Use" at bounding box center [374, 332] width 518 height 21
click at [275, 287] on div "Delete Refresh Back to Job Numbers Assign To No Companies Added Export Technics…" at bounding box center [374, 206] width 492 height 184
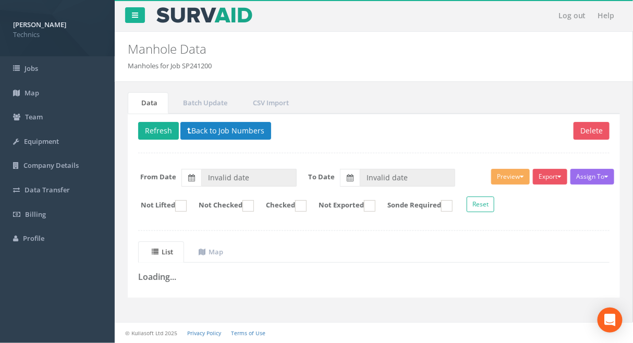
click at [302, 290] on div "Delete Refresh Back to Job Numbers Assign To No Companies Added Export Technics…" at bounding box center [374, 206] width 492 height 184
click at [239, 292] on div "Delete Refresh Back to Job Numbers Assign To No Companies Added Export Technics…" at bounding box center [374, 206] width 492 height 184
click at [232, 134] on button "Back to Job Numbers" at bounding box center [225, 131] width 91 height 18
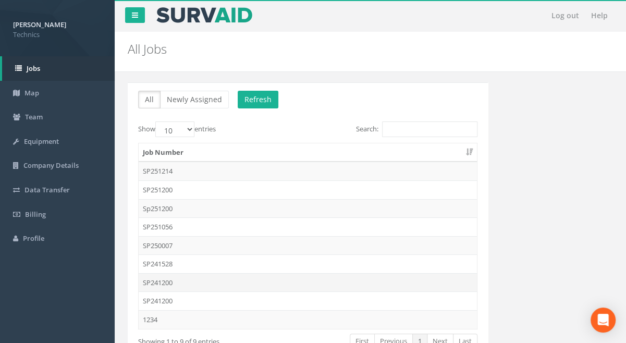
click at [171, 280] on td "SP241200" at bounding box center [308, 282] width 338 height 19
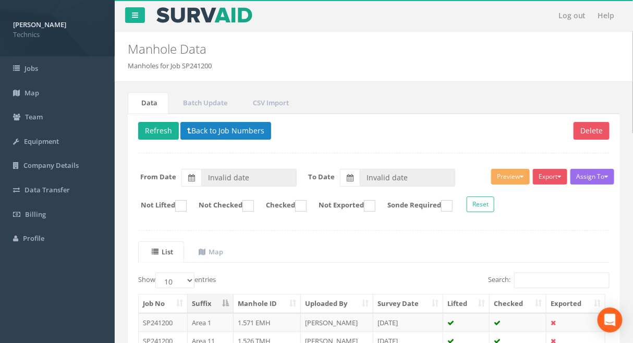
type input "09/06/2025"
type input "07/08/2025"
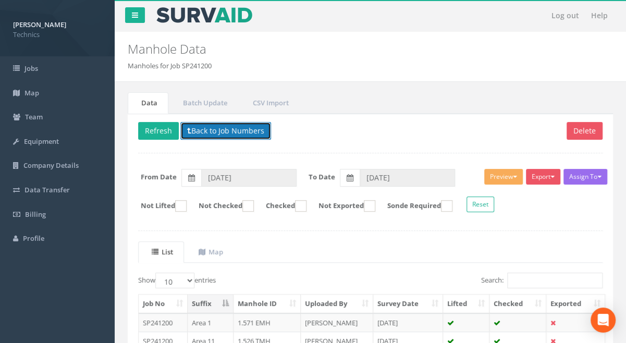
click at [230, 132] on button "Back to Job Numbers" at bounding box center [225, 131] width 91 height 18
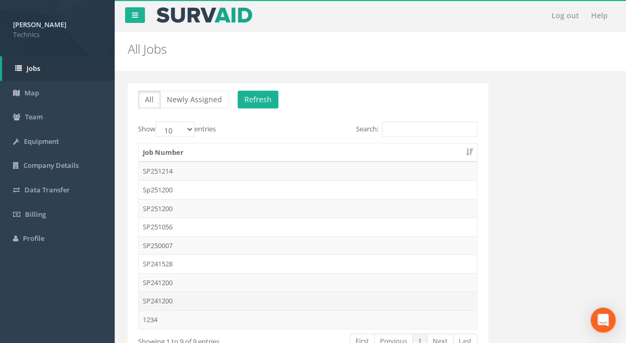
click at [166, 297] on td "SP241200" at bounding box center [308, 301] width 338 height 19
